Goal: Task Accomplishment & Management: Manage account settings

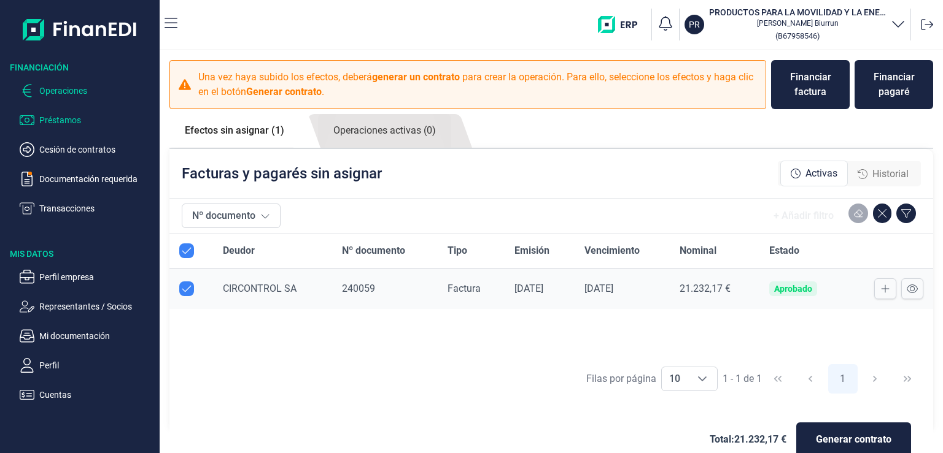
click at [63, 123] on p "Préstamos" at bounding box center [96, 120] width 115 height 15
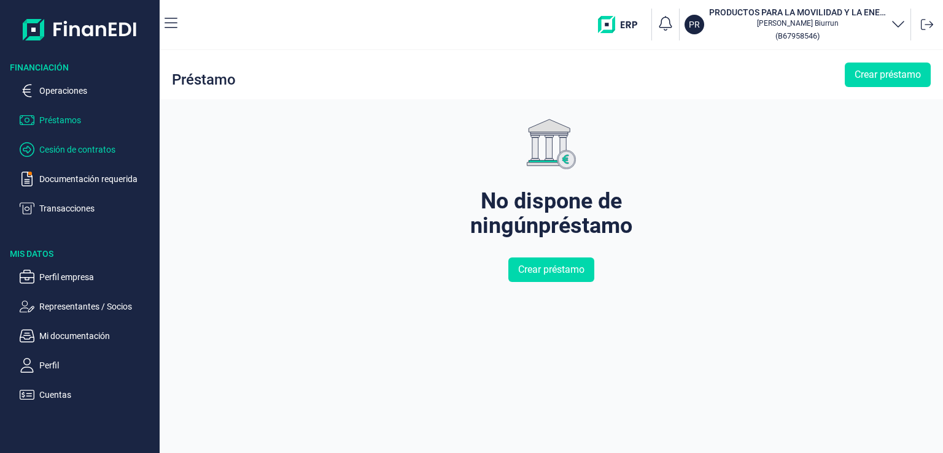
click at [59, 148] on p "Cesión de contratos" at bounding box center [96, 149] width 115 height 15
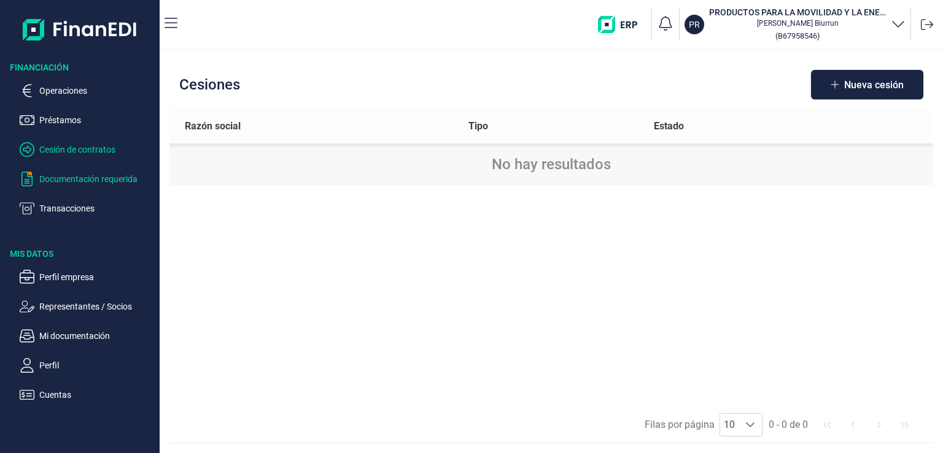
click at [48, 182] on p "Documentación requerida" at bounding box center [96, 179] width 115 height 15
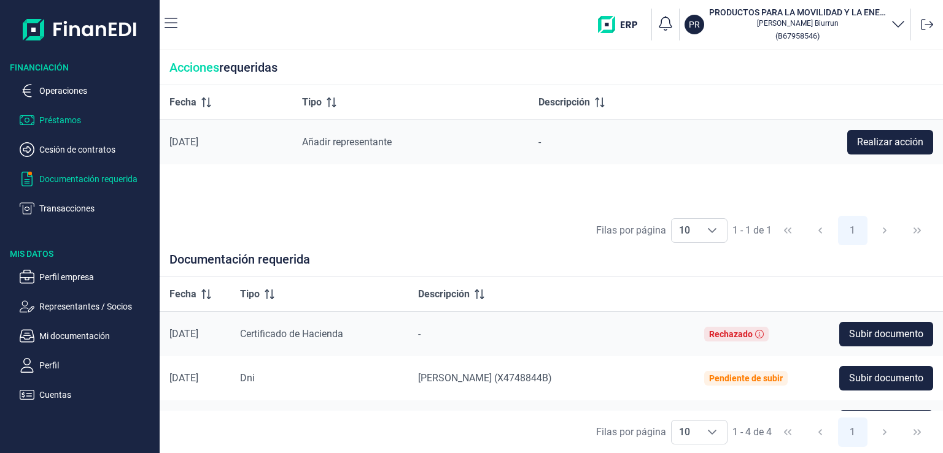
click at [44, 122] on p "Préstamos" at bounding box center [96, 120] width 115 height 15
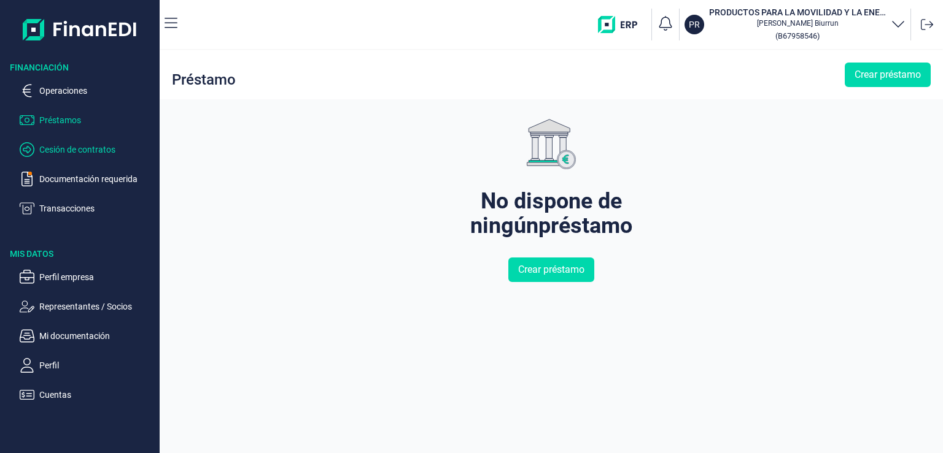
click at [61, 150] on p "Cesión de contratos" at bounding box center [96, 149] width 115 height 15
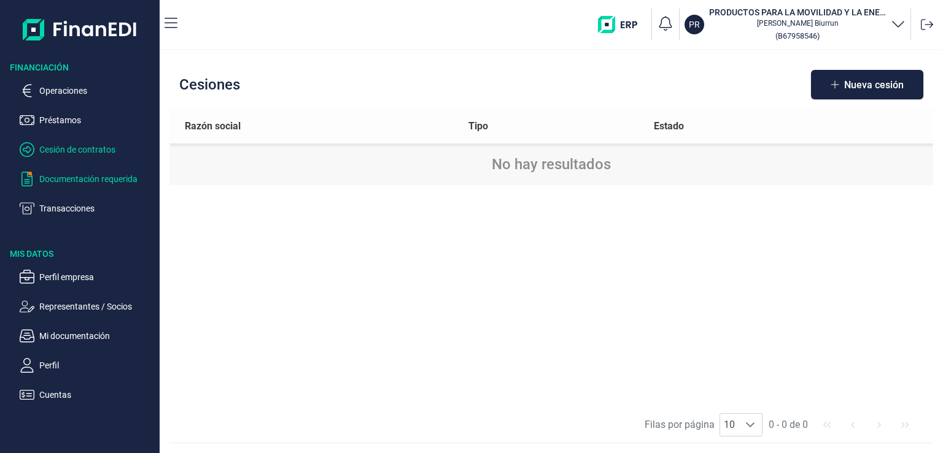
click at [52, 173] on p "Documentación requerida" at bounding box center [96, 179] width 115 height 15
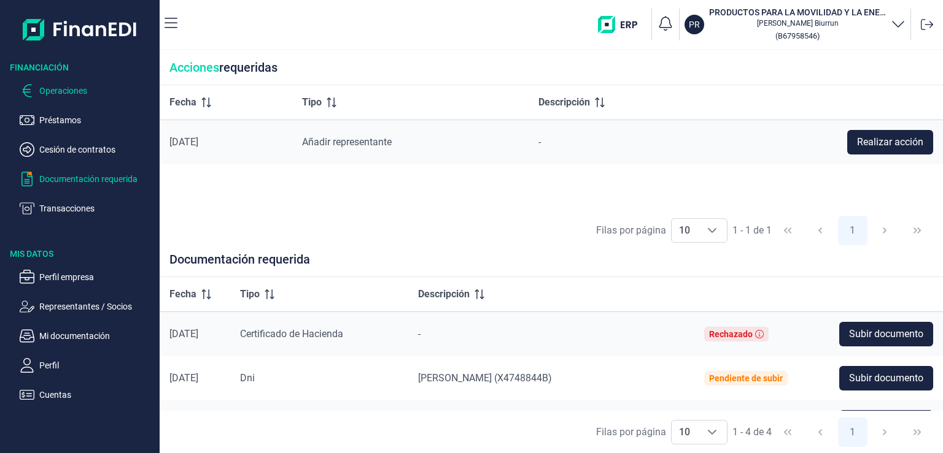
click at [44, 94] on p "Operaciones" at bounding box center [96, 90] width 115 height 15
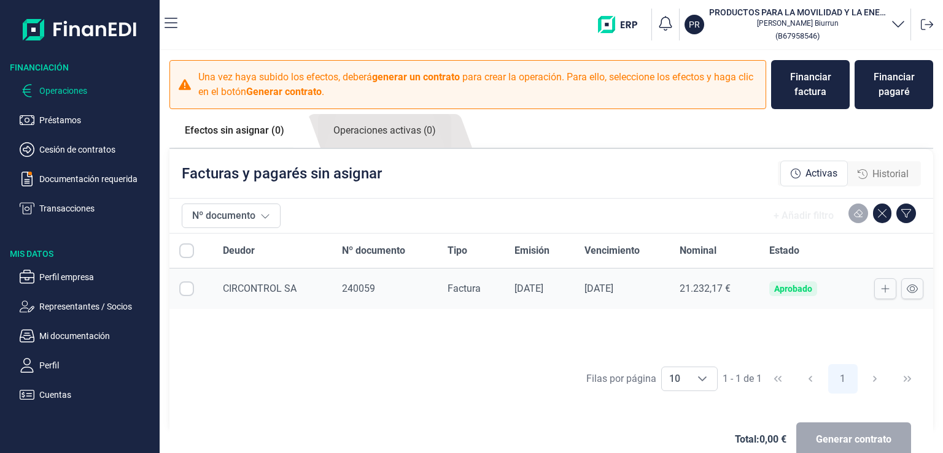
checkbox input "true"
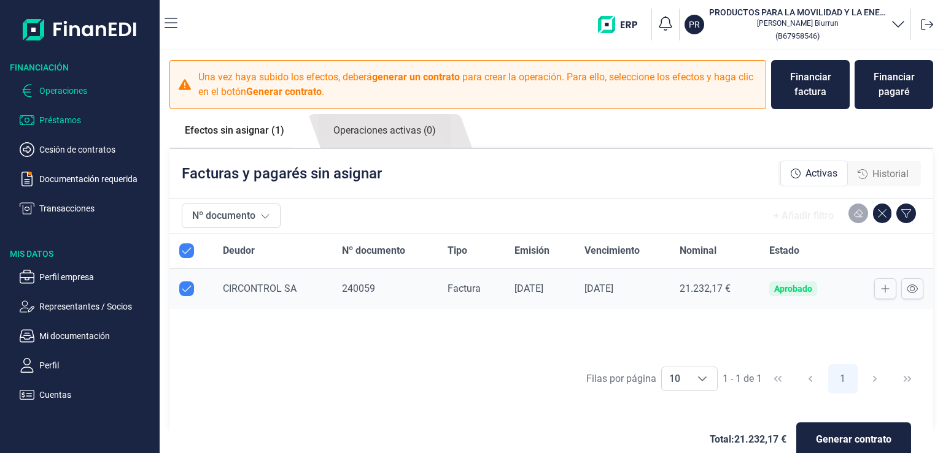
click at [52, 120] on p "Préstamos" at bounding box center [96, 120] width 115 height 15
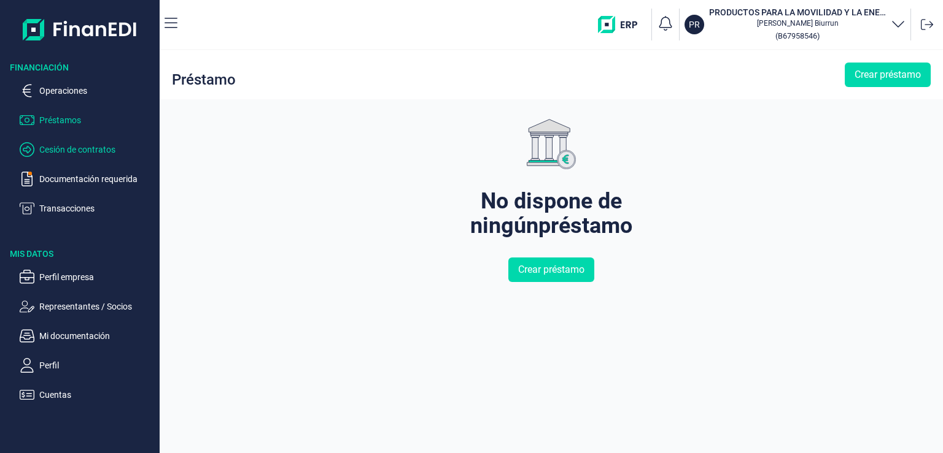
click at [63, 144] on p "Cesión de contratos" at bounding box center [96, 149] width 115 height 15
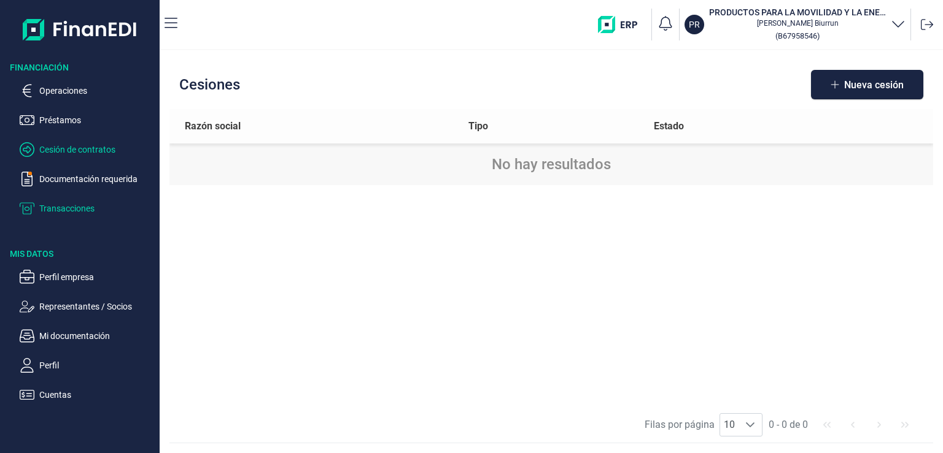
click at [72, 207] on p "Transacciones" at bounding box center [96, 208] width 115 height 15
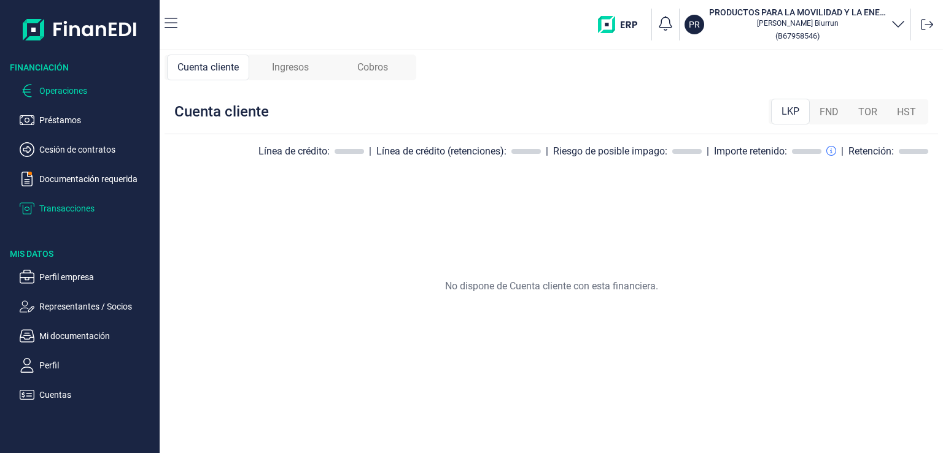
click at [65, 87] on p "Operaciones" at bounding box center [96, 90] width 115 height 15
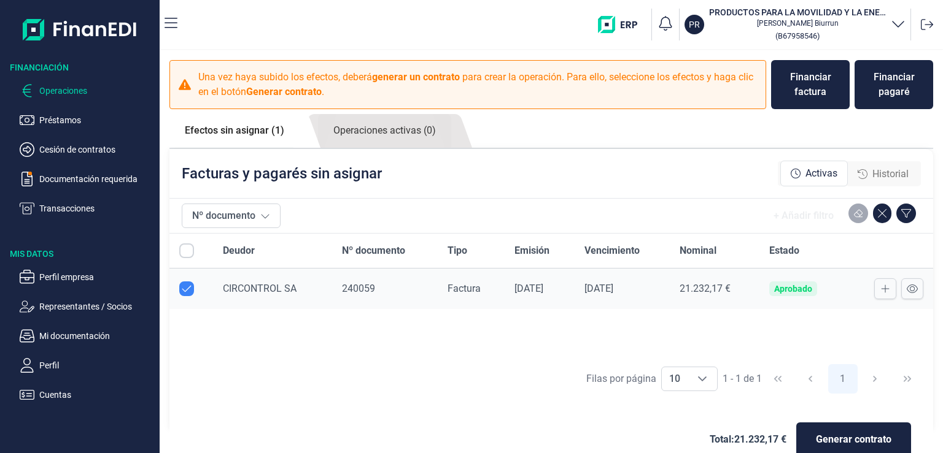
checkbox input "true"
click at [265, 288] on span "CIRCONTROL SA" at bounding box center [260, 289] width 74 height 12
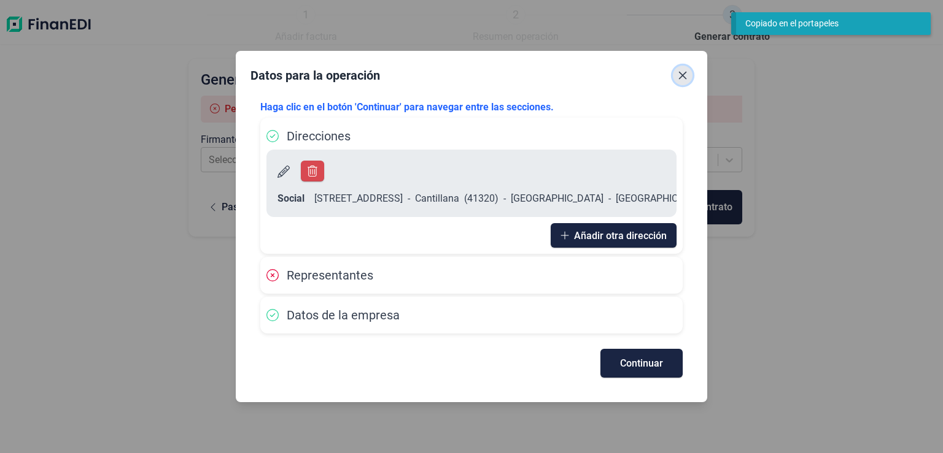
click at [681, 75] on icon "Close" at bounding box center [683, 76] width 8 height 8
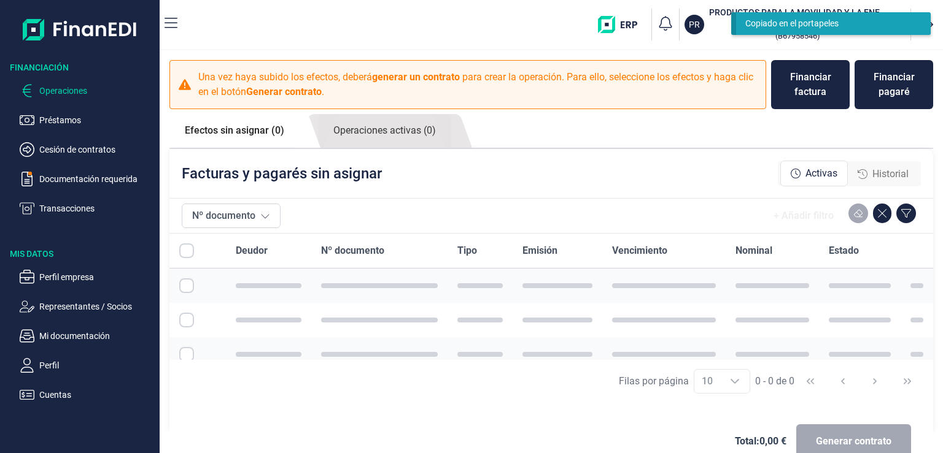
checkbox input "true"
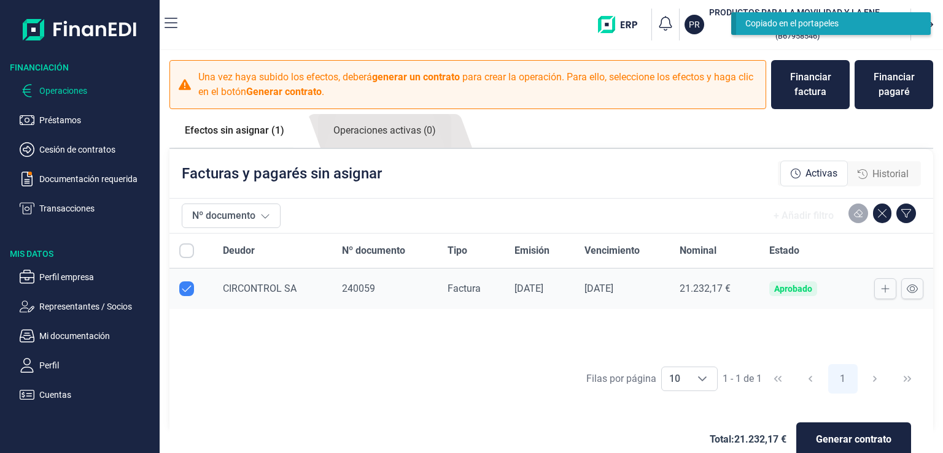
checkbox input "true"
